Goal: Transaction & Acquisition: Purchase product/service

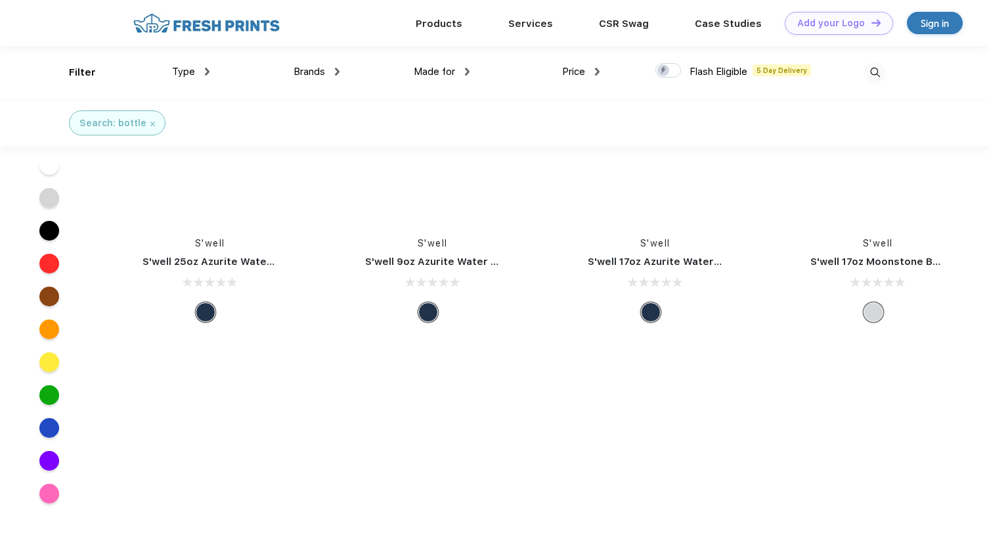
scroll to position [2625, 0]
